Goal: Information Seeking & Learning: Find contact information

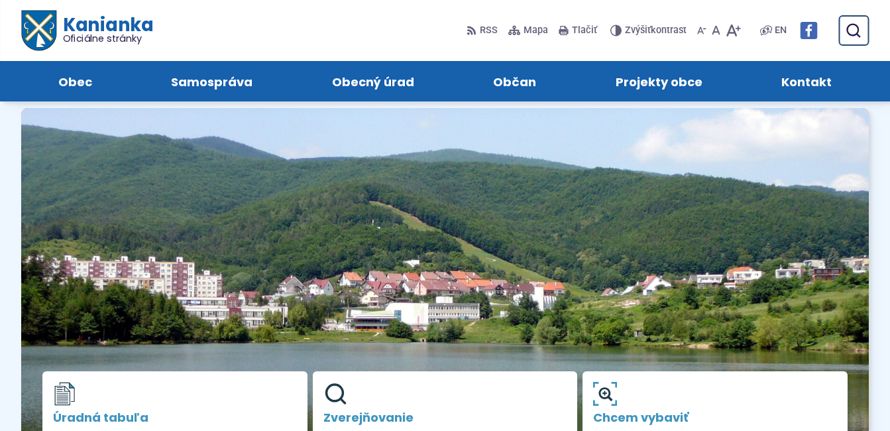
click at [817, 80] on span "Kontakt" at bounding box center [806, 81] width 50 height 40
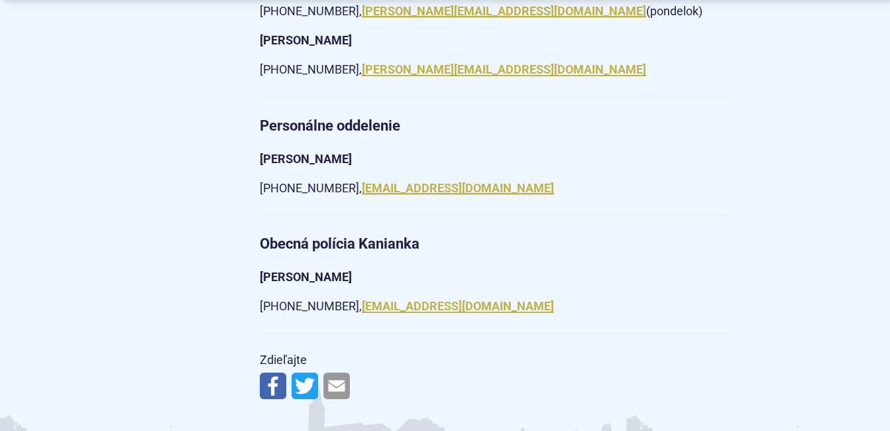
scroll to position [2319, 0]
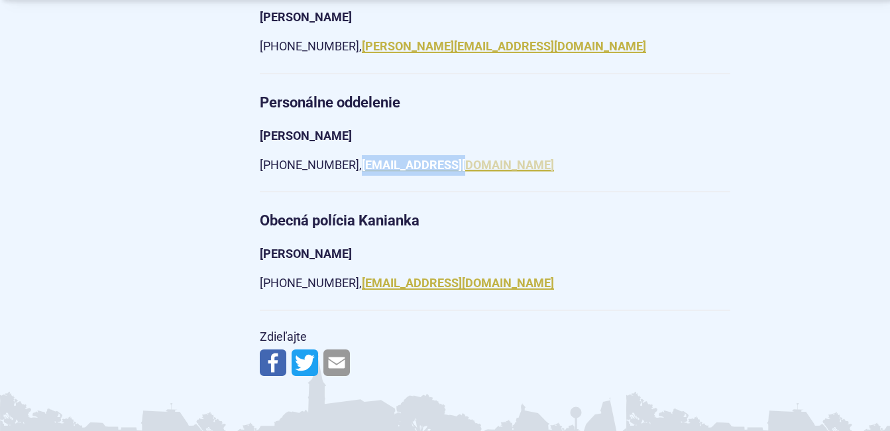
drag, startPoint x: 488, startPoint y: 148, endPoint x: 384, endPoint y: 151, distance: 104.1
click at [384, 155] on p "[PHONE_NUMBER], [EMAIL_ADDRESS][DOMAIN_NAME]" at bounding box center [495, 165] width 470 height 21
copy link "[EMAIL_ADDRESS][DOMAIN_NAME]"
